Goal: Task Accomplishment & Management: Manage account settings

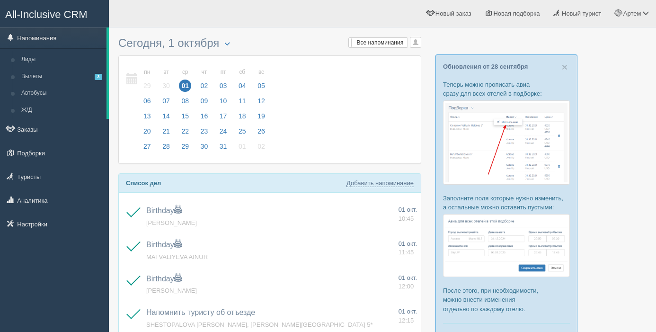
scroll to position [0, 0]
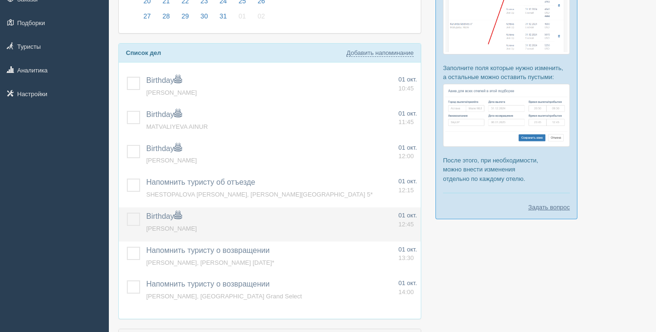
scroll to position [130, 0]
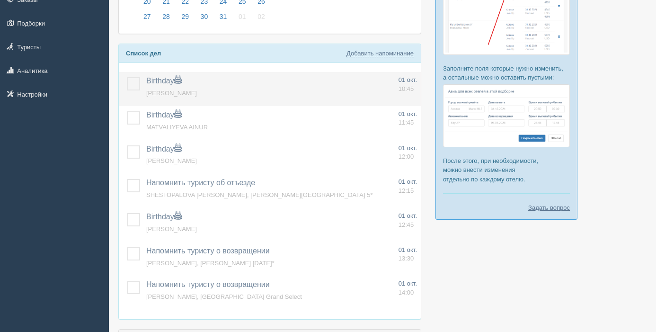
click at [127, 77] on label at bounding box center [127, 77] width 0 height 0
click at [0, 0] on input "checkbox" at bounding box center [0, 0] width 0 height 0
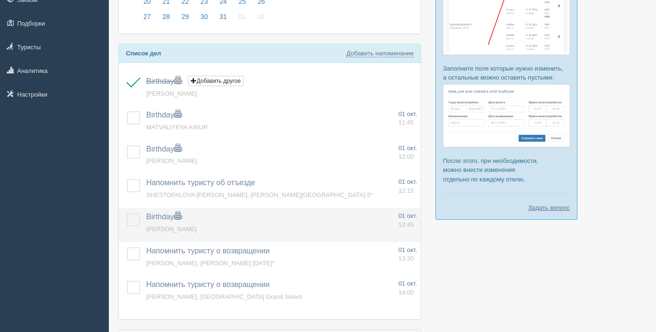
click at [127, 213] on label at bounding box center [127, 213] width 0 height 0
click at [0, 0] on input "checkbox" at bounding box center [0, 0] width 0 height 0
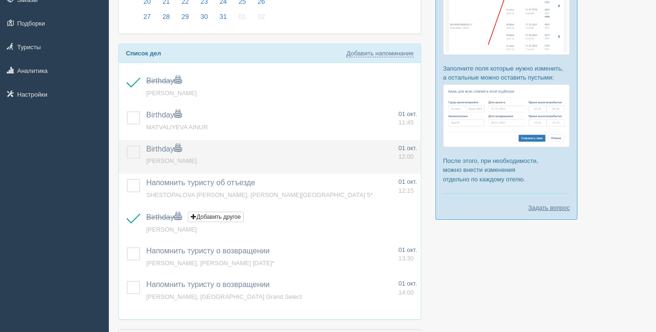
click at [127, 145] on label at bounding box center [127, 145] width 0 height 0
click at [0, 0] on input "checkbox" at bounding box center [0, 0] width 0 height 0
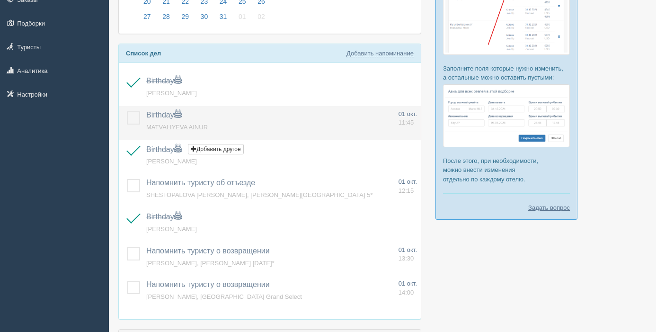
click at [127, 111] on label at bounding box center [127, 111] width 0 height 0
click at [0, 0] on input "checkbox" at bounding box center [0, 0] width 0 height 0
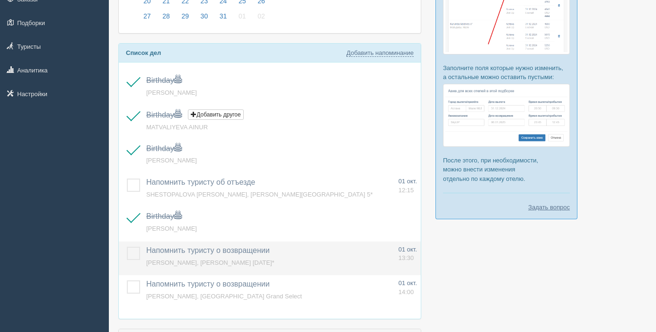
click at [127, 246] on label at bounding box center [127, 246] width 0 height 0
click at [0, 0] on input "checkbox" at bounding box center [0, 0] width 0 height 0
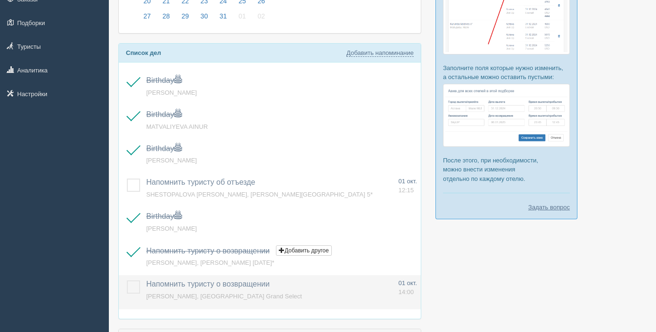
click at [127, 280] on label at bounding box center [127, 280] width 0 height 0
click at [0, 0] on input "checkbox" at bounding box center [0, 0] width 0 height 0
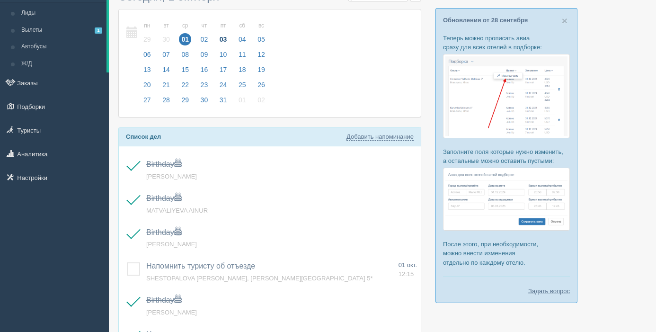
scroll to position [46, 0]
click at [205, 41] on span "02" at bounding box center [204, 40] width 12 height 12
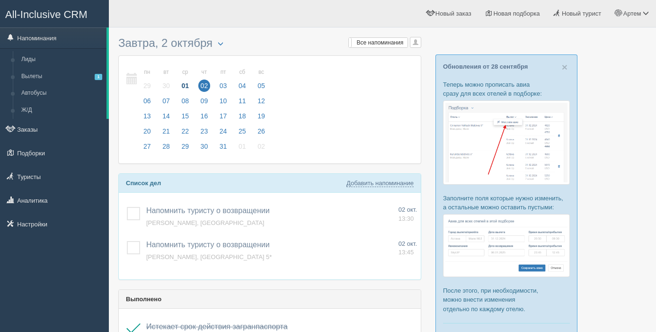
scroll to position [38, 0]
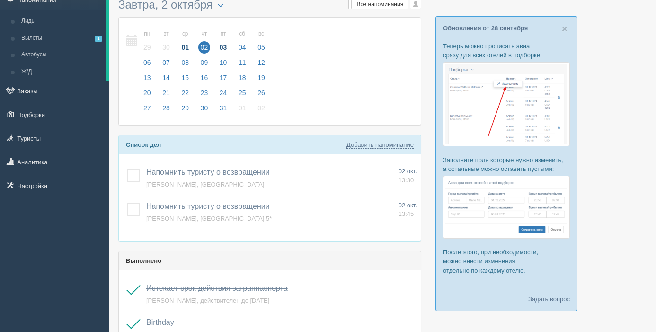
click at [222, 47] on span "03" at bounding box center [223, 47] width 12 height 12
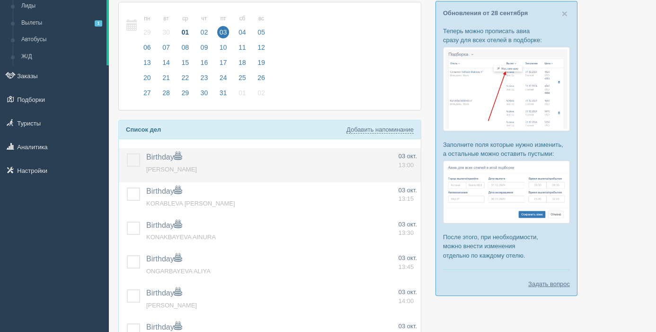
scroll to position [54, 0]
click at [127, 153] on label at bounding box center [127, 153] width 0 height 0
click at [0, 0] on input "checkbox" at bounding box center [0, 0] width 0 height 0
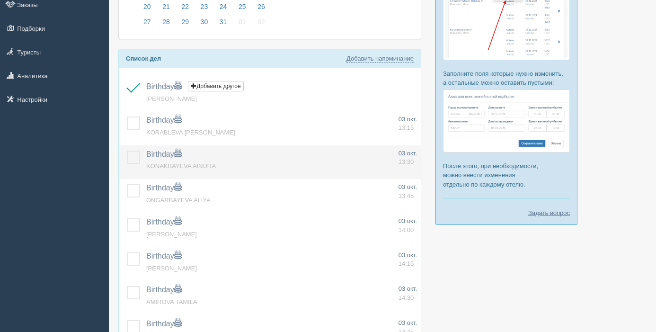
scroll to position [125, 0]
click at [127, 150] on label at bounding box center [127, 150] width 0 height 0
click at [0, 0] on input "checkbox" at bounding box center [0, 0] width 0 height 0
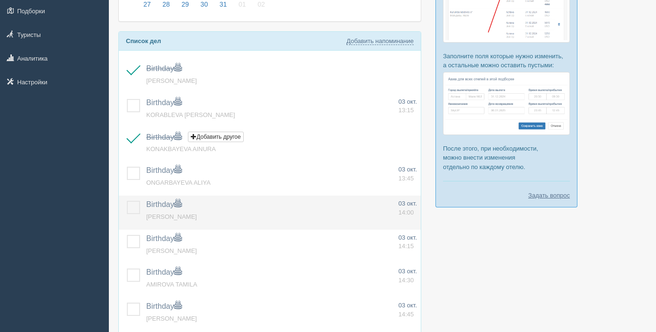
scroll to position [175, 0]
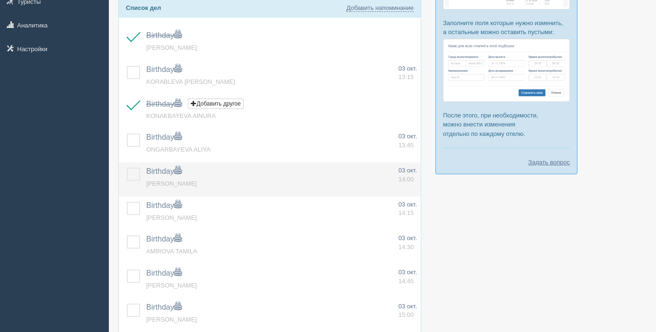
click at [127, 167] on label at bounding box center [127, 167] width 0 height 0
click at [0, 0] on input "checkbox" at bounding box center [0, 0] width 0 height 0
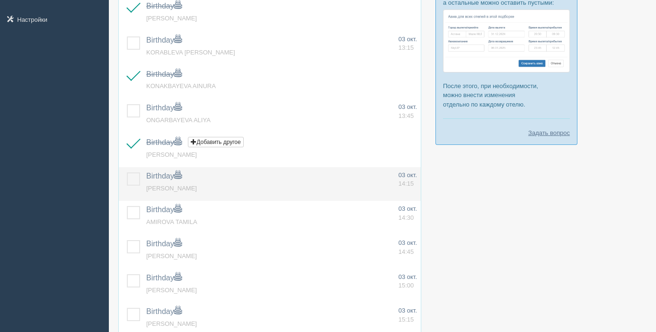
scroll to position [205, 0]
click at [127, 172] on label at bounding box center [127, 172] width 0 height 0
click at [0, 0] on input "checkbox" at bounding box center [0, 0] width 0 height 0
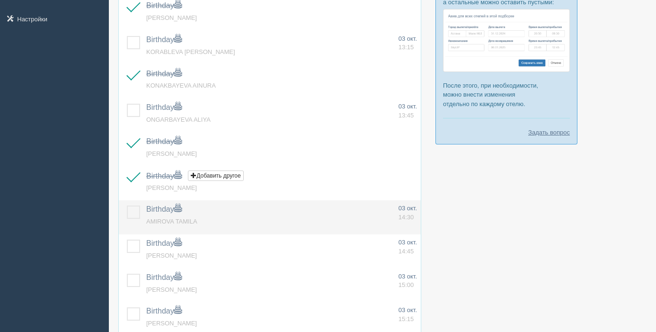
click at [127, 205] on label at bounding box center [127, 205] width 0 height 0
click at [0, 0] on input "checkbox" at bounding box center [0, 0] width 0 height 0
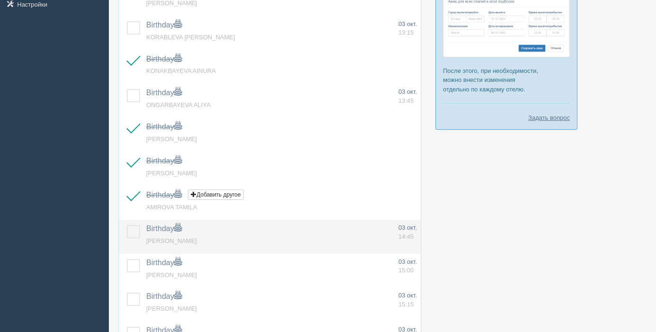
scroll to position [236, 0]
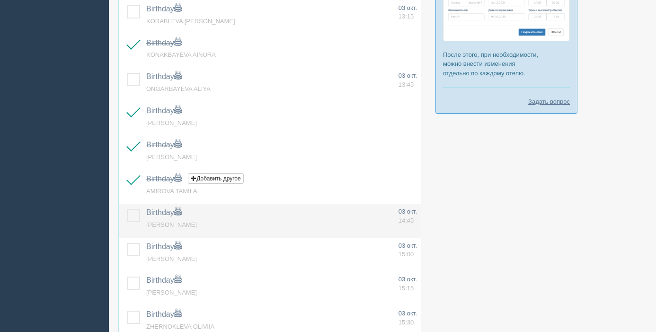
click at [129, 207] on td at bounding box center [131, 220] width 24 height 34
click at [127, 209] on label at bounding box center [127, 209] width 0 height 0
click at [0, 0] on input "checkbox" at bounding box center [0, 0] width 0 height 0
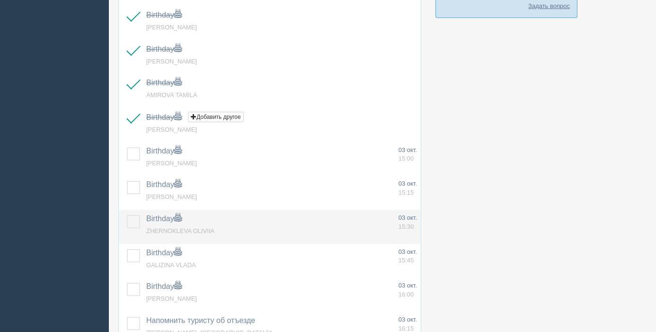
scroll to position [334, 0]
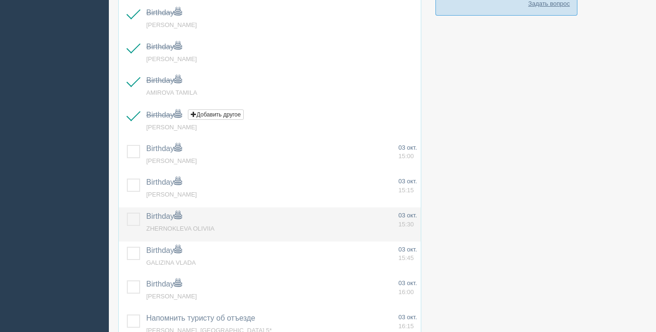
click at [127, 212] on label at bounding box center [127, 212] width 0 height 0
click at [0, 0] on input "checkbox" at bounding box center [0, 0] width 0 height 0
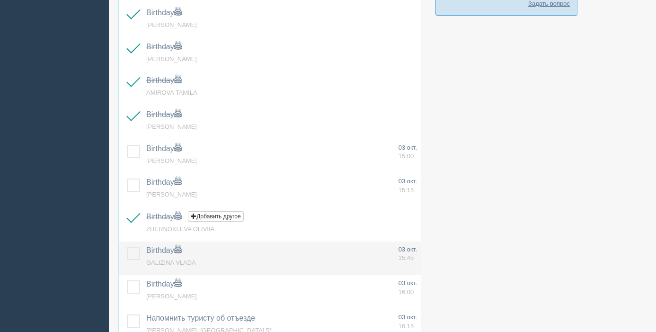
click at [127, 246] on label at bounding box center [127, 246] width 0 height 0
click at [0, 0] on input "checkbox" at bounding box center [0, 0] width 0 height 0
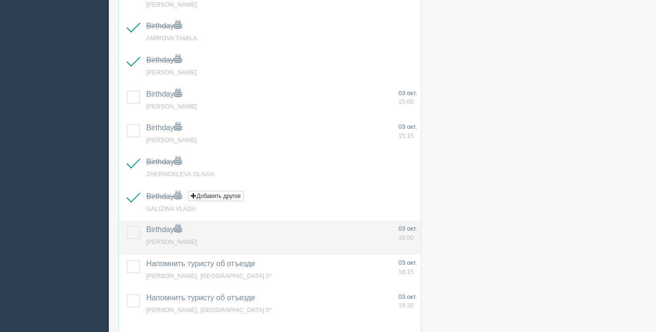
click at [127, 226] on label at bounding box center [127, 226] width 0 height 0
click at [0, 0] on input "checkbox" at bounding box center [0, 0] width 0 height 0
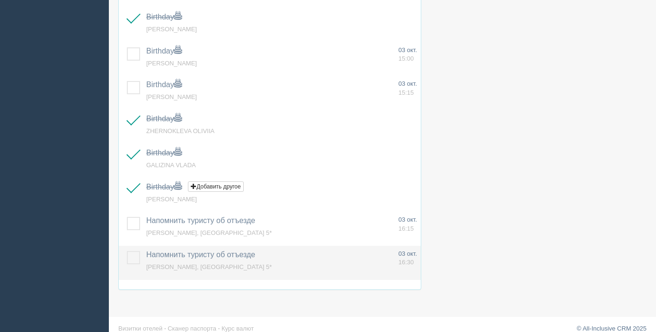
scroll to position [431, 0]
click at [127, 250] on label at bounding box center [127, 250] width 0 height 0
click at [0, 0] on input "checkbox" at bounding box center [0, 0] width 0 height 0
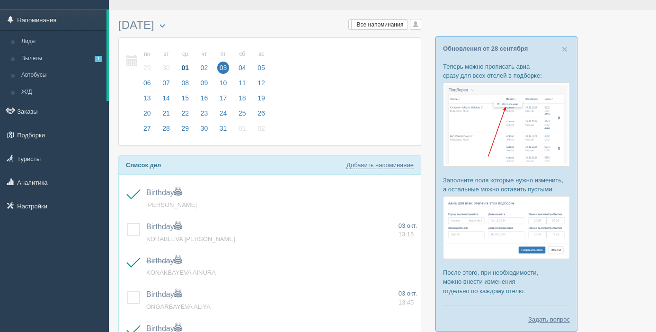
scroll to position [18, 0]
click at [246, 71] on span "04" at bounding box center [242, 67] width 12 height 12
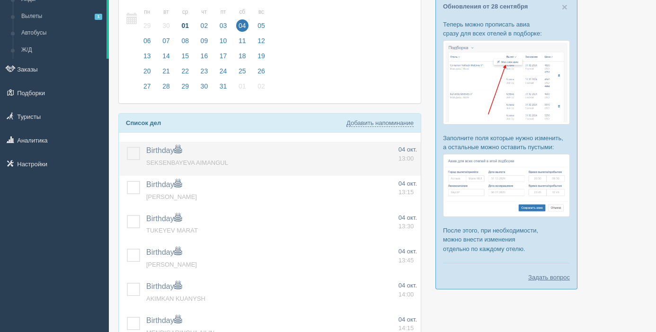
scroll to position [61, 0]
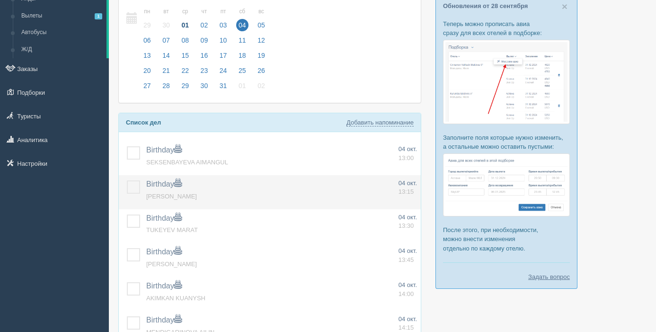
drag, startPoint x: 134, startPoint y: 151, endPoint x: 137, endPoint y: 179, distance: 28.5
click at [127, 146] on label at bounding box center [127, 146] width 0 height 0
click at [0, 0] on input "checkbox" at bounding box center [0, 0] width 0 height 0
click at [127, 180] on label at bounding box center [127, 180] width 0 height 0
click at [0, 0] on input "checkbox" at bounding box center [0, 0] width 0 height 0
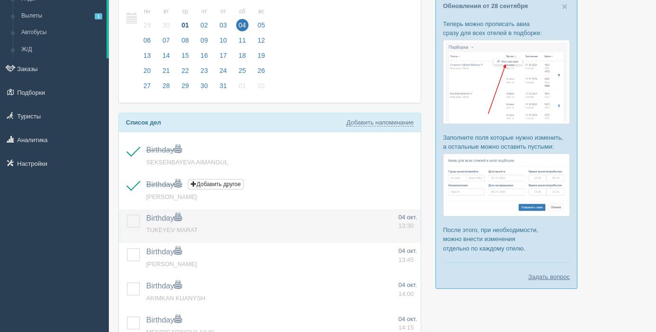
click at [127, 214] on label at bounding box center [127, 214] width 0 height 0
click at [0, 0] on input "checkbox" at bounding box center [0, 0] width 0 height 0
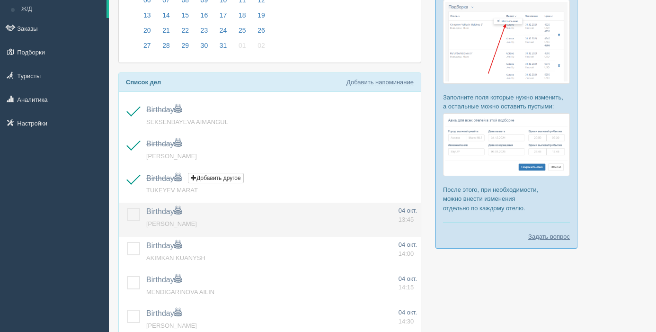
scroll to position [104, 0]
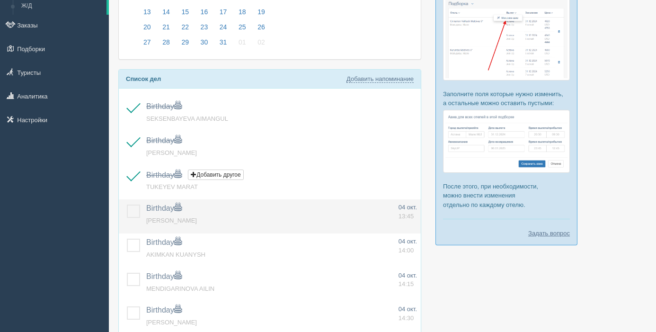
click at [127, 204] on label at bounding box center [127, 204] width 0 height 0
click at [0, 0] on input "checkbox" at bounding box center [0, 0] width 0 height 0
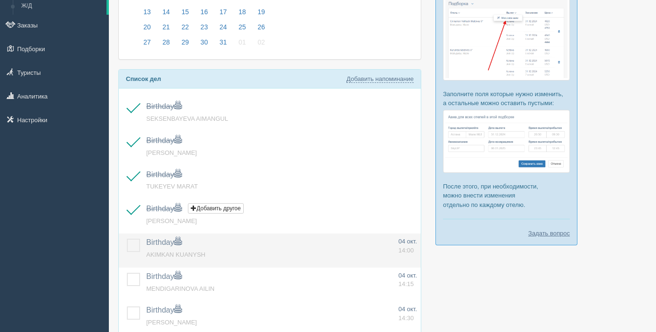
click at [127, 238] on label at bounding box center [127, 238] width 0 height 0
click at [0, 0] on input "checkbox" at bounding box center [0, 0] width 0 height 0
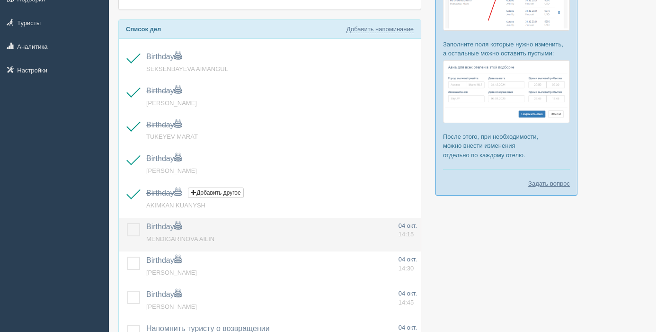
click at [127, 223] on label at bounding box center [127, 223] width 0 height 0
click at [0, 0] on input "checkbox" at bounding box center [0, 0] width 0 height 0
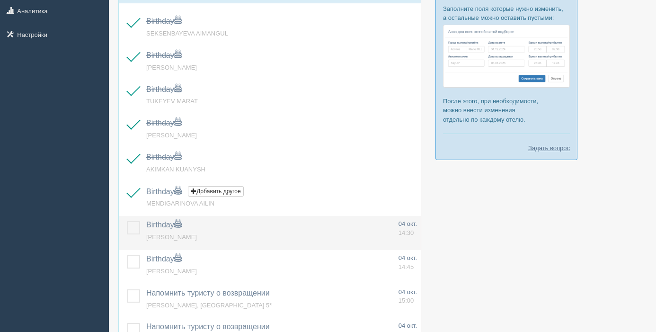
click at [127, 221] on label at bounding box center [127, 221] width 0 height 0
click at [0, 0] on input "checkbox" at bounding box center [0, 0] width 0 height 0
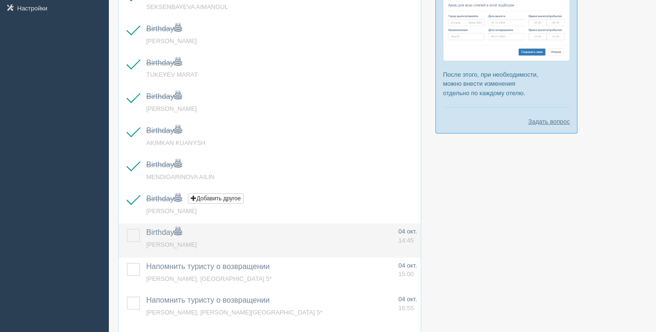
click at [127, 229] on label at bounding box center [127, 229] width 0 height 0
click at [0, 0] on input "checkbox" at bounding box center [0, 0] width 0 height 0
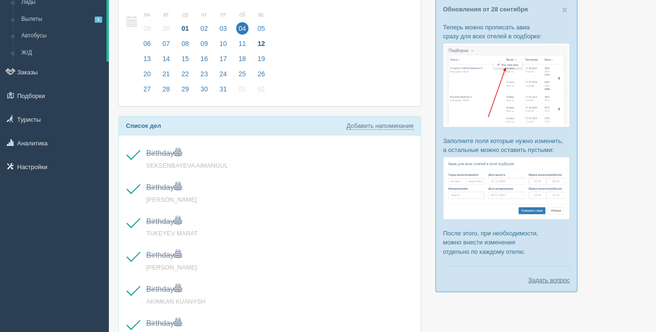
scroll to position [58, 0]
click at [262, 26] on span "05" at bounding box center [261, 28] width 12 height 12
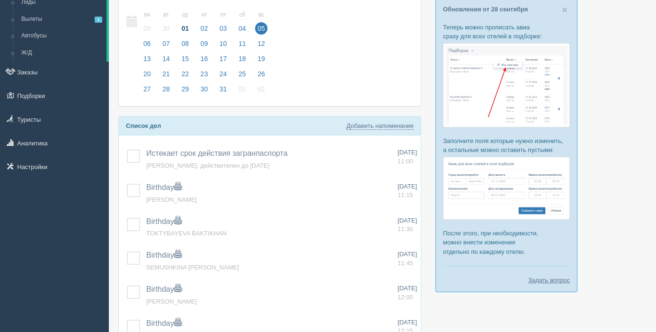
scroll to position [76, 0]
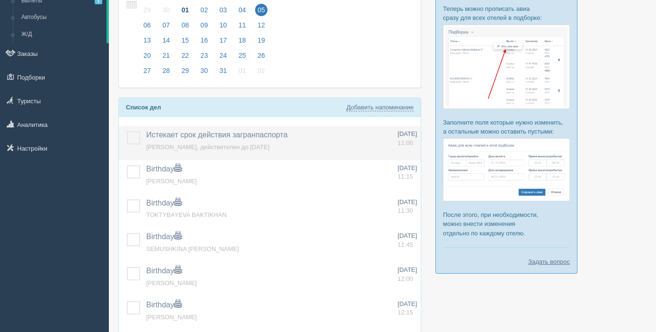
click at [127, 131] on label at bounding box center [127, 131] width 0 height 0
click at [0, 0] on input "checkbox" at bounding box center [0, 0] width 0 height 0
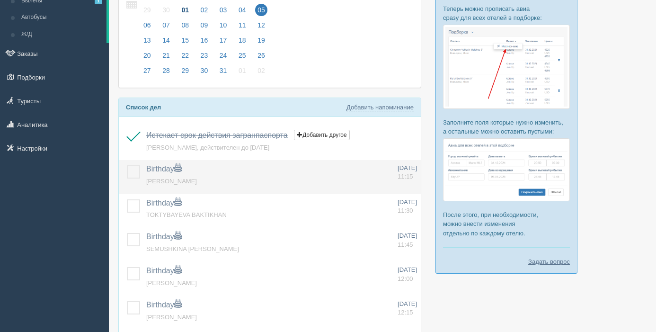
click at [127, 165] on label at bounding box center [127, 165] width 0 height 0
click at [0, 0] on input "checkbox" at bounding box center [0, 0] width 0 height 0
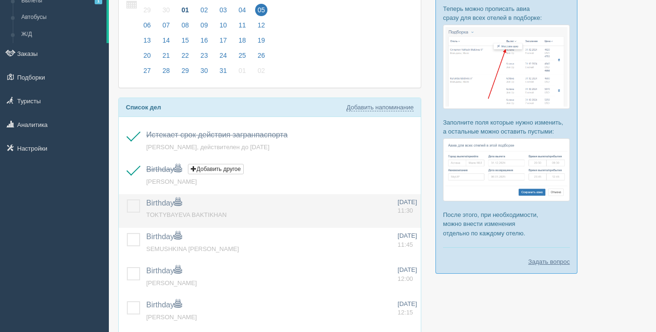
click at [127, 199] on label at bounding box center [127, 199] width 0 height 0
click at [0, 0] on input "checkbox" at bounding box center [0, 0] width 0 height 0
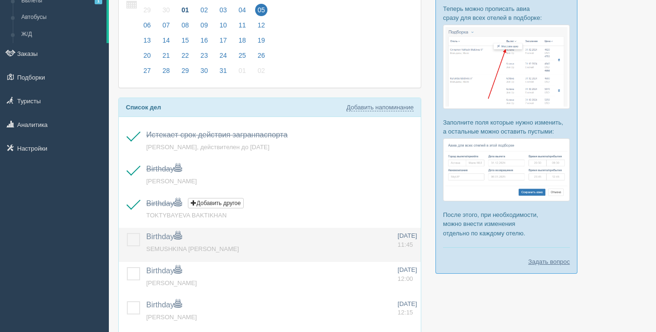
click at [127, 233] on label at bounding box center [127, 233] width 0 height 0
click at [0, 0] on input "checkbox" at bounding box center [0, 0] width 0 height 0
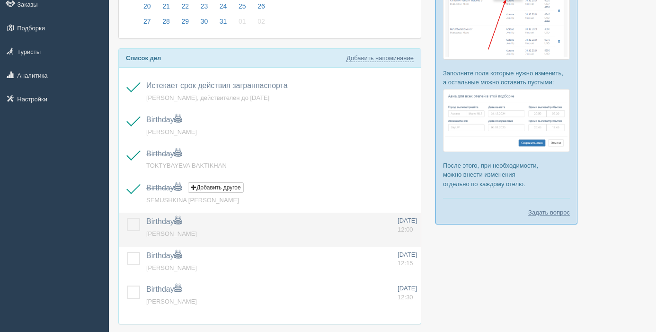
click at [127, 218] on label at bounding box center [127, 218] width 0 height 0
click at [0, 0] on input "checkbox" at bounding box center [0, 0] width 0 height 0
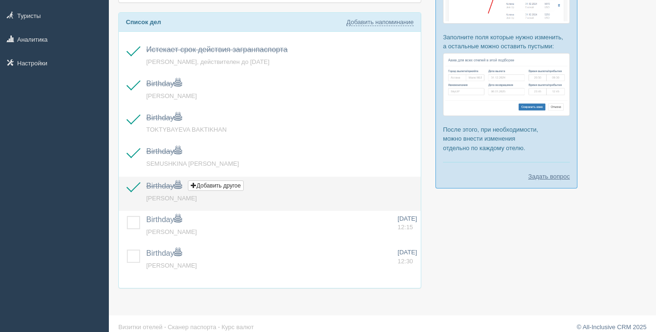
scroll to position [169, 0]
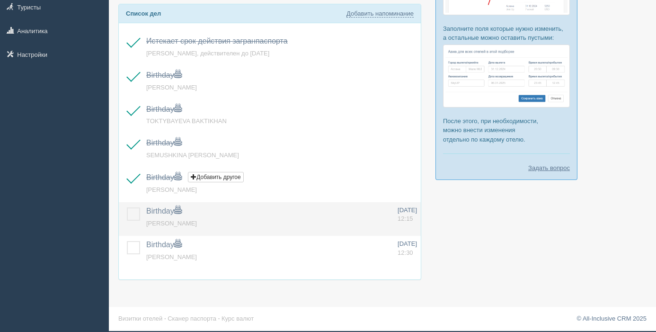
click at [127, 207] on label at bounding box center [127, 207] width 0 height 0
click at [0, 0] on input "checkbox" at bounding box center [0, 0] width 0 height 0
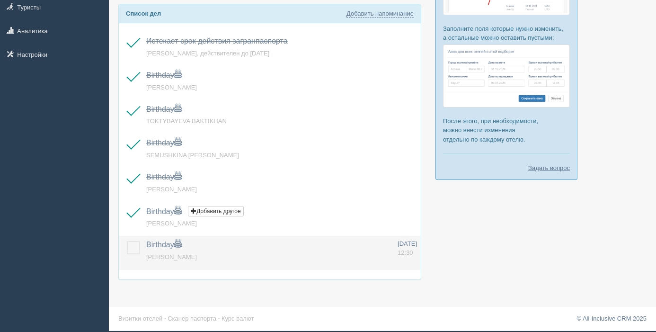
click at [127, 241] on label at bounding box center [127, 241] width 0 height 0
click at [0, 0] on input "checkbox" at bounding box center [0, 0] width 0 height 0
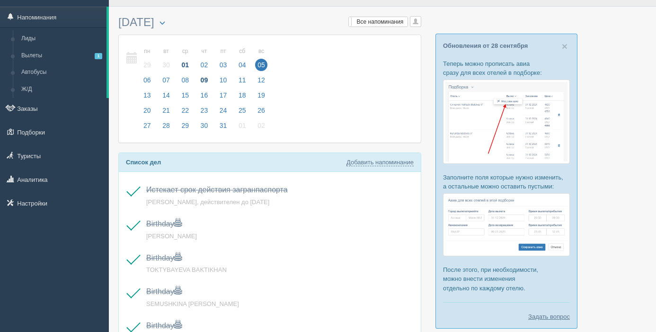
scroll to position [0, 0]
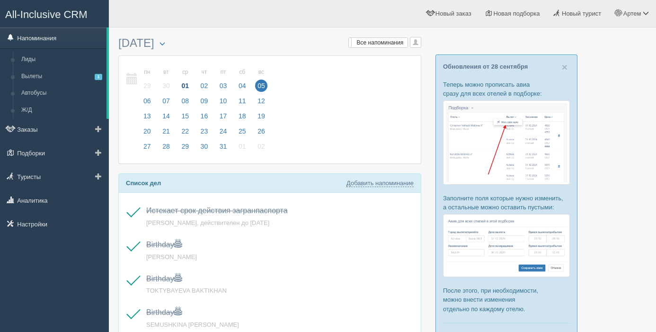
click at [28, 35] on link "Напоминания" at bounding box center [53, 37] width 106 height 21
